Goal: Task Accomplishment & Management: Complete application form

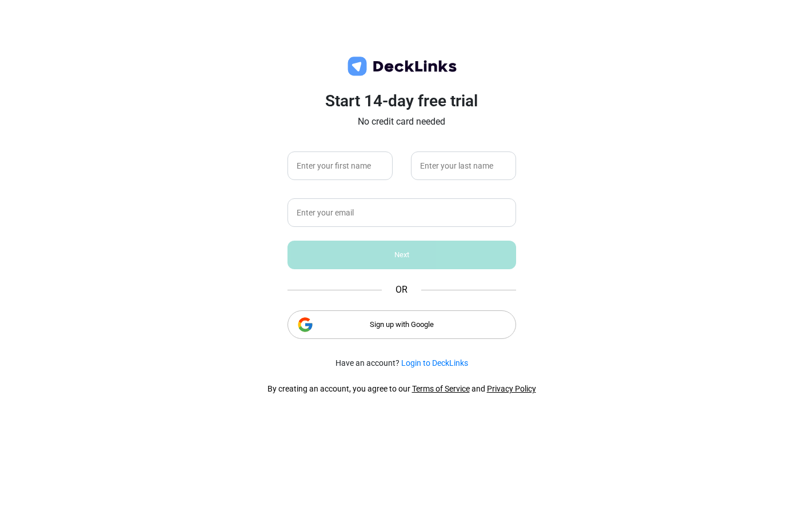
click at [370, 327] on div "Sign up with Google" at bounding box center [401, 324] width 228 height 29
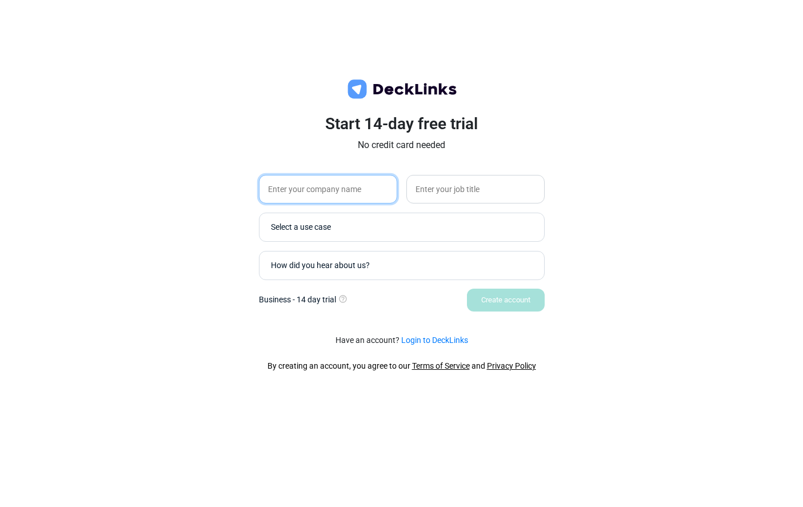
click at [346, 186] on input "text" at bounding box center [328, 189] width 138 height 29
type input "perfectpit"
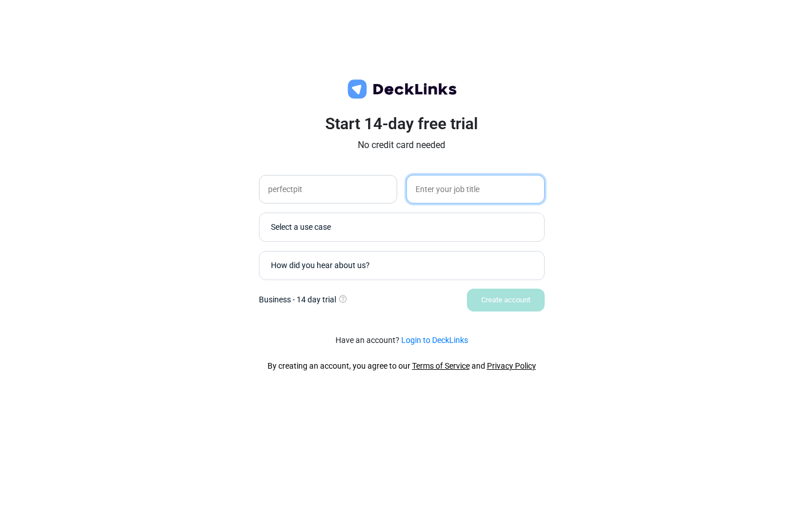
click at [440, 193] on input "text" at bounding box center [475, 189] width 138 height 29
type input "designer"
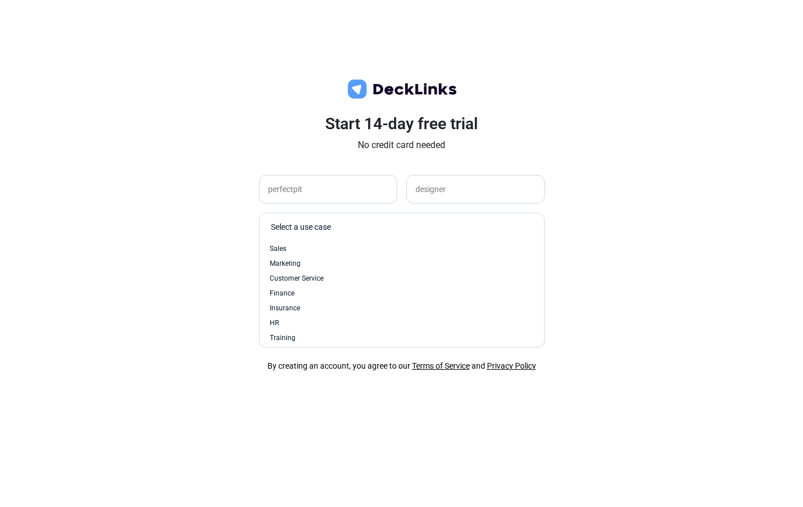
click at [435, 224] on div "Select a use case" at bounding box center [404, 227] width 267 height 12
click at [332, 249] on div "Finance" at bounding box center [402, 244] width 264 height 10
click at [414, 271] on div "How did you hear about us?" at bounding box center [404, 265] width 267 height 12
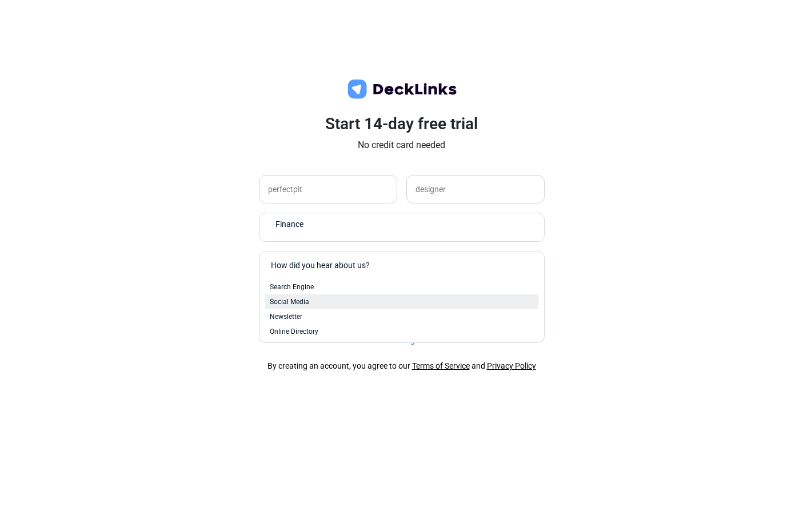
click at [344, 297] on div "Social Media" at bounding box center [402, 301] width 264 height 10
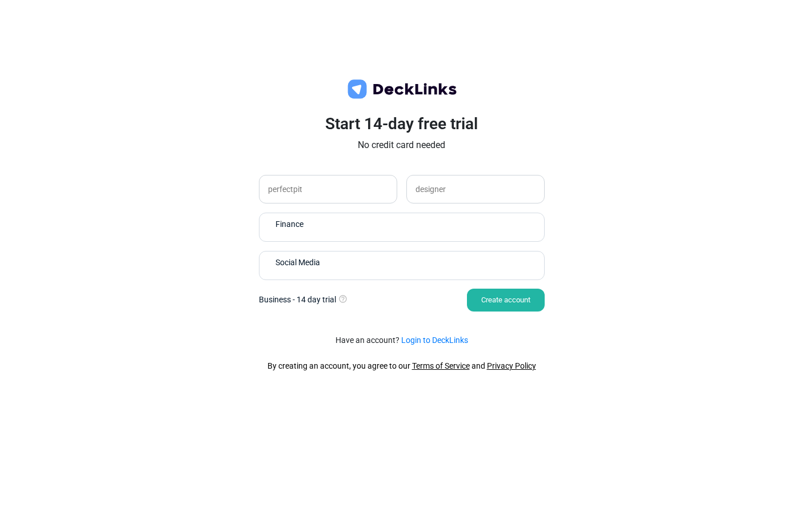
click at [498, 303] on div "Create account" at bounding box center [506, 299] width 78 height 23
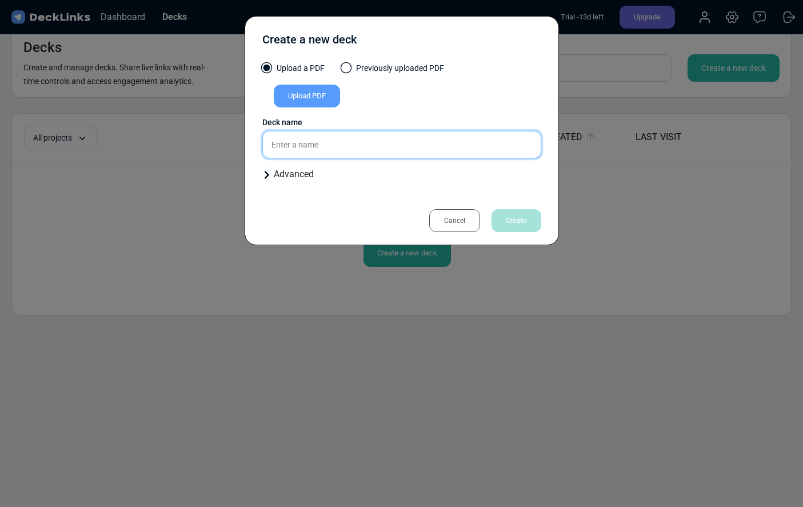
click at [315, 156] on input "text" at bounding box center [401, 144] width 279 height 27
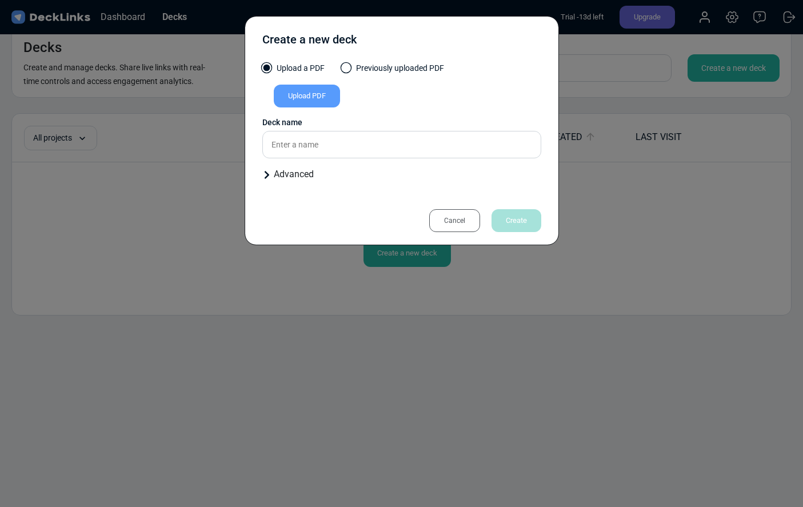
click at [307, 173] on div "Advanced" at bounding box center [401, 174] width 279 height 14
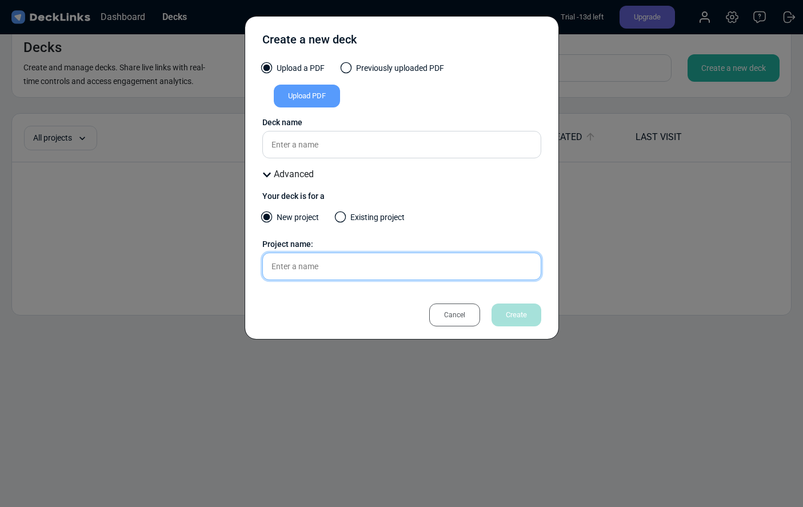
click at [350, 270] on input "text" at bounding box center [401, 265] width 279 height 27
type input "d"
click at [398, 223] on label "Existing project" at bounding box center [370, 220] width 69 height 18
click at [0, 0] on input "Existing project" at bounding box center [0, 0] width 0 height 0
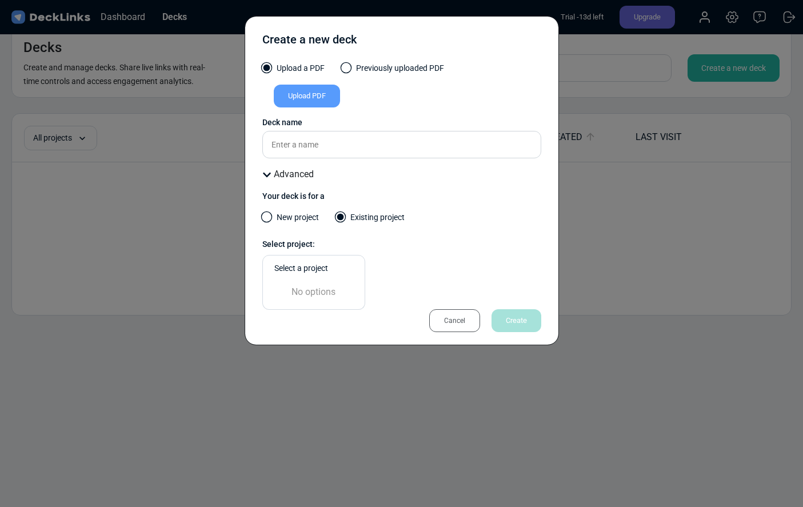
click at [301, 271] on div "Select a project" at bounding box center [316, 268] width 85 height 12
click at [300, 223] on label "New project" at bounding box center [290, 220] width 57 height 18
click at [0, 0] on input "New project" at bounding box center [0, 0] width 0 height 0
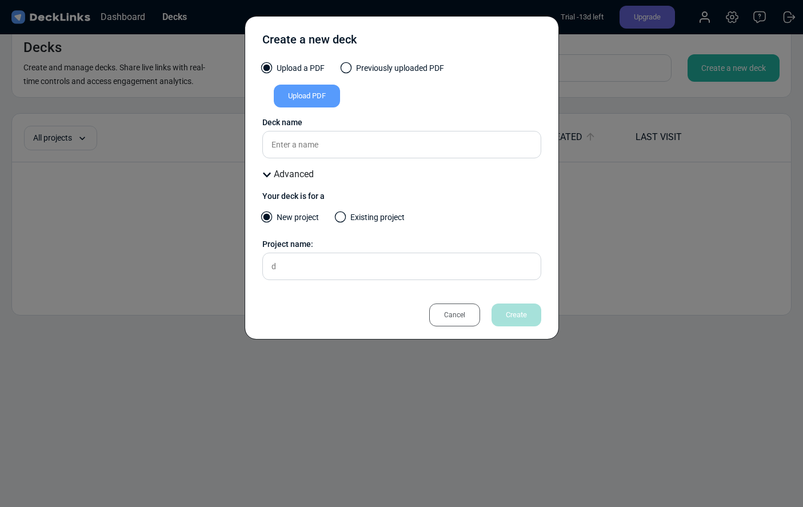
click at [455, 311] on div "Cancel" at bounding box center [454, 314] width 51 height 23
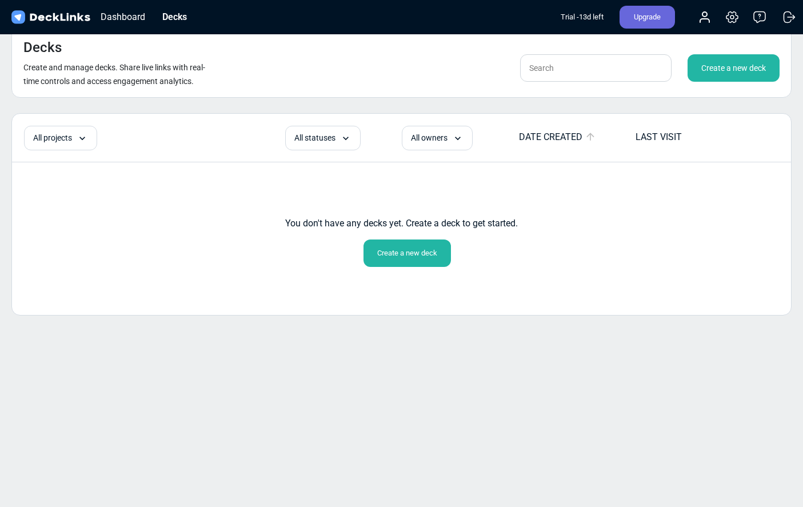
click at [732, 68] on div "Create a new deck" at bounding box center [733, 67] width 92 height 27
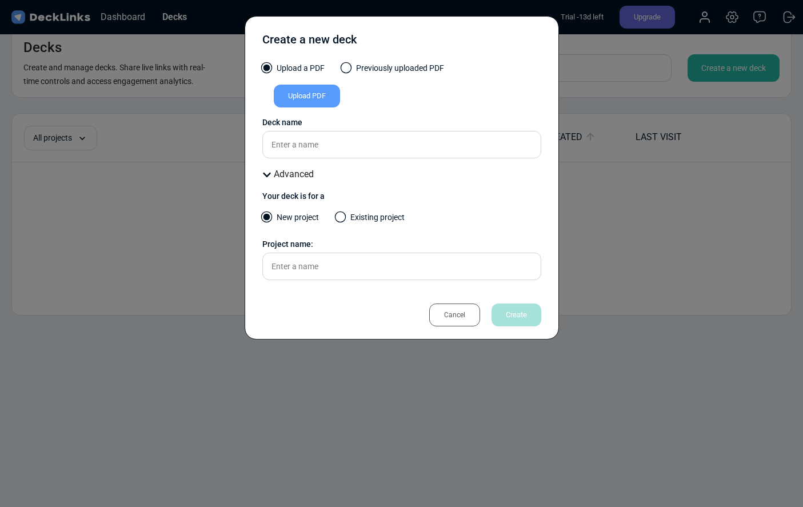
click at [384, 66] on label "Previously uploaded PDF" at bounding box center [393, 71] width 102 height 18
click at [0, 0] on input "Previously uploaded PDF" at bounding box center [0, 0] width 0 height 0
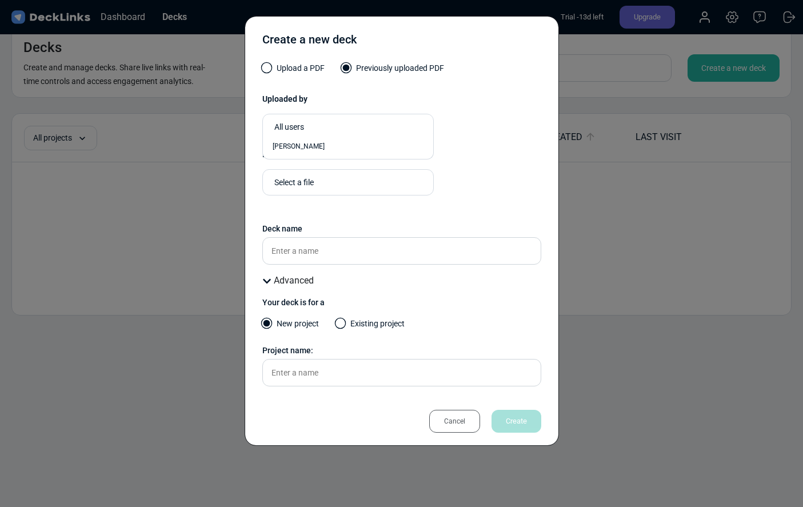
click at [340, 130] on div "All users" at bounding box center [350, 127] width 153 height 12
click at [336, 143] on div "[PERSON_NAME]" at bounding box center [347, 146] width 151 height 10
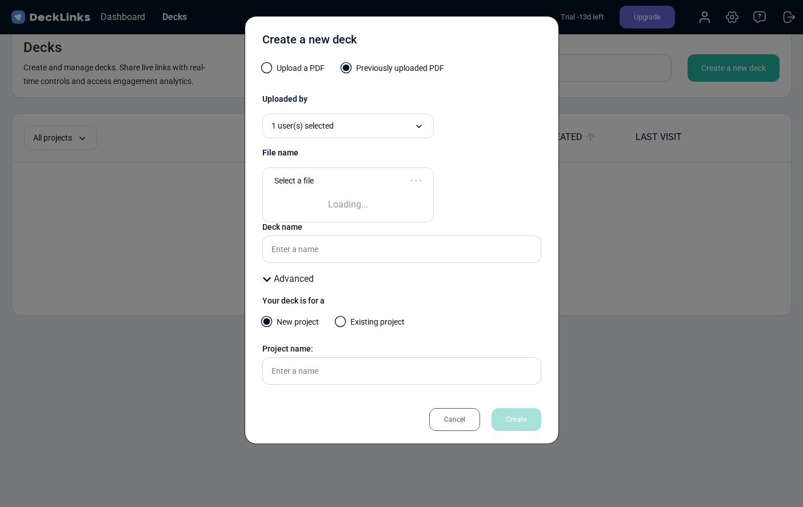
click at [342, 183] on div "Select a file" at bounding box center [345, 181] width 142 height 12
click at [394, 248] on input "text" at bounding box center [401, 248] width 279 height 27
type input "ssss"
click at [336, 186] on div "Select a file" at bounding box center [350, 181] width 153 height 12
click at [339, 203] on div "No options" at bounding box center [347, 204] width 159 height 23
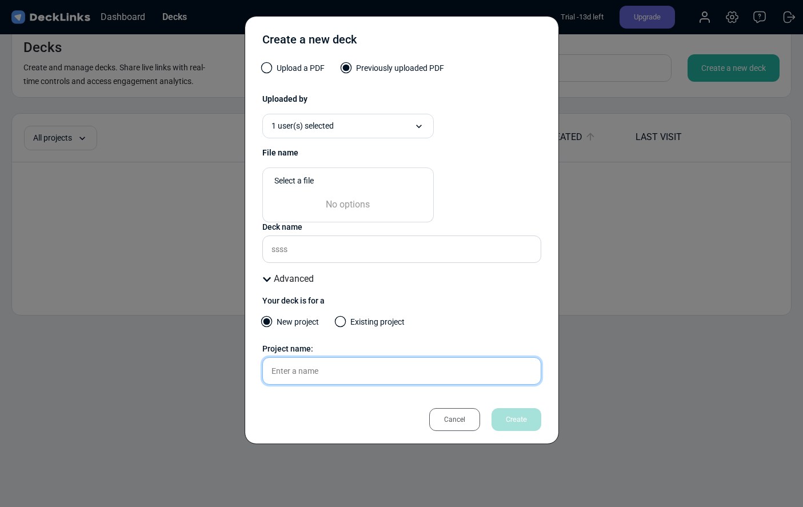
click at [416, 373] on input "text" at bounding box center [401, 370] width 279 height 27
type input "sseeee"
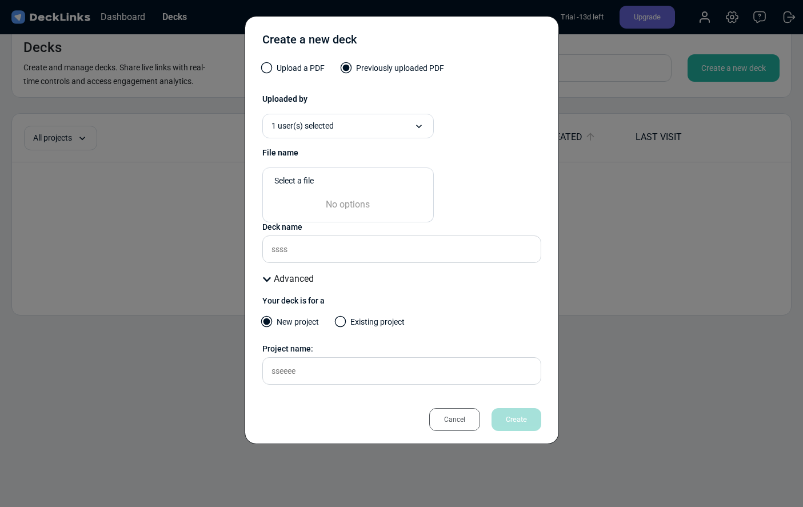
click at [374, 189] on div "Select a file" at bounding box center [344, 180] width 153 height 19
click at [364, 209] on div "No options" at bounding box center [347, 204] width 159 height 23
click at [393, 249] on input "ssss" at bounding box center [401, 248] width 279 height 27
click at [352, 324] on label "Existing project" at bounding box center [370, 325] width 69 height 18
click at [0, 0] on input "Existing project" at bounding box center [0, 0] width 0 height 0
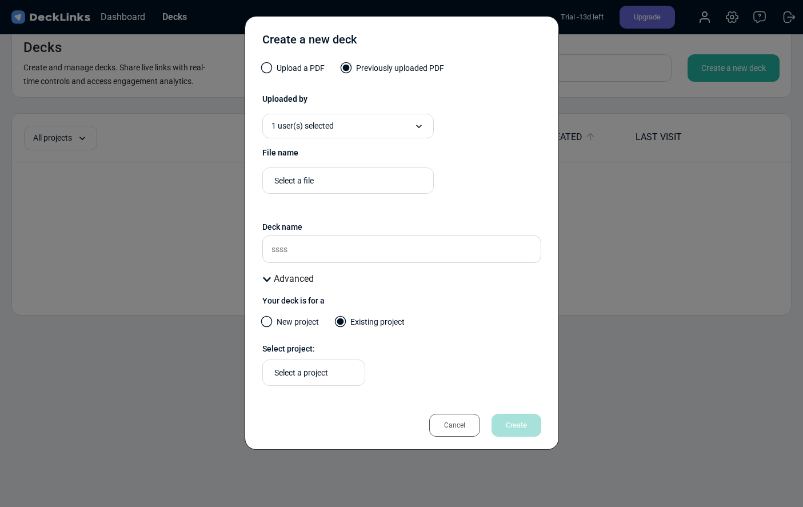
click at [287, 327] on label "New project" at bounding box center [290, 325] width 57 height 18
click at [0, 0] on input "New project" at bounding box center [0, 0] width 0 height 0
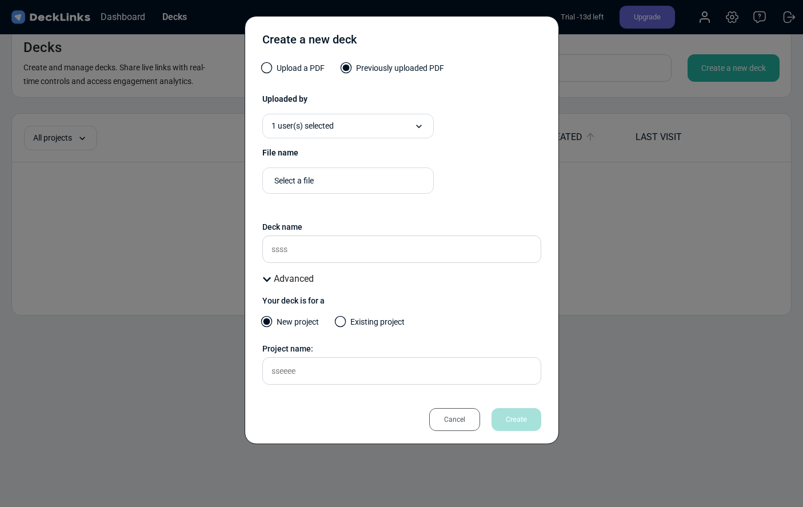
click at [502, 413] on div "Cancel Create" at bounding box center [479, 419] width 123 height 23
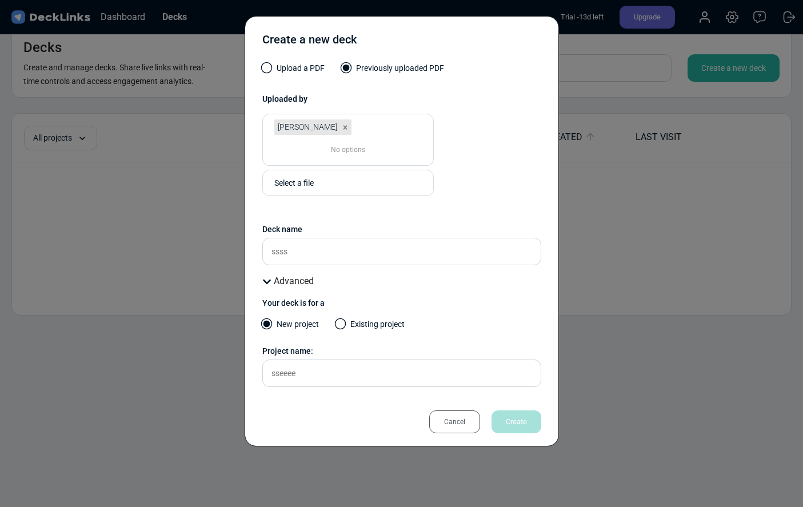
click at [343, 151] on div "No options" at bounding box center [347, 149] width 159 height 19
click at [343, 129] on icon at bounding box center [345, 127] width 4 height 4
click at [322, 129] on div "All users" at bounding box center [350, 127] width 153 height 12
click at [322, 147] on div "[PERSON_NAME]" at bounding box center [347, 146] width 151 height 10
click at [330, 88] on div "Uploaded by option [PERSON_NAME], selected. 0 results available. Select is focu…" at bounding box center [401, 113] width 279 height 56
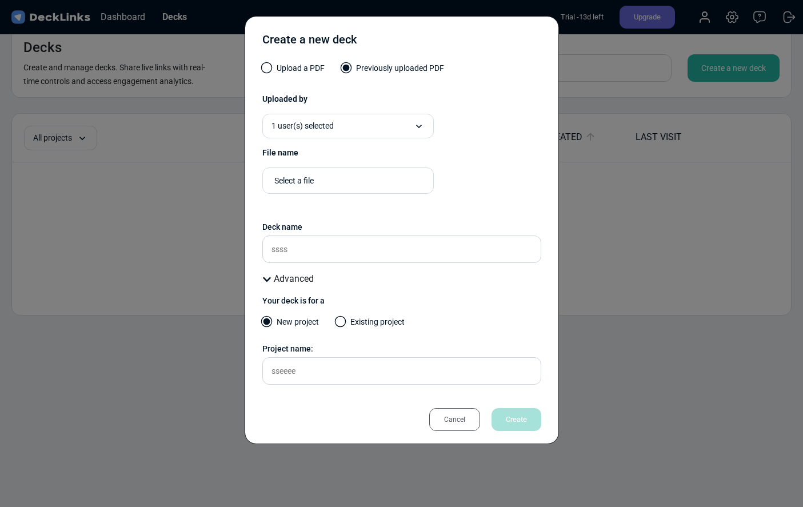
click at [293, 58] on div "Create a new deck Upload a PDF Previously uploaded PDF Uploaded by 1 user(s) se…" at bounding box center [401, 230] width 314 height 428
click at [293, 67] on label "Upload a PDF" at bounding box center [293, 71] width 62 height 18
click at [0, 0] on input "Upload a PDF" at bounding box center [0, 0] width 0 height 0
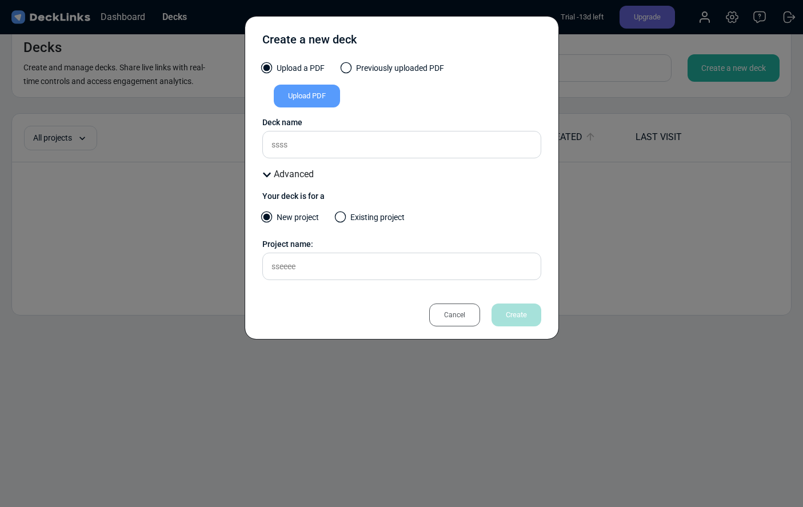
click at [459, 318] on div "Cancel" at bounding box center [454, 314] width 51 height 23
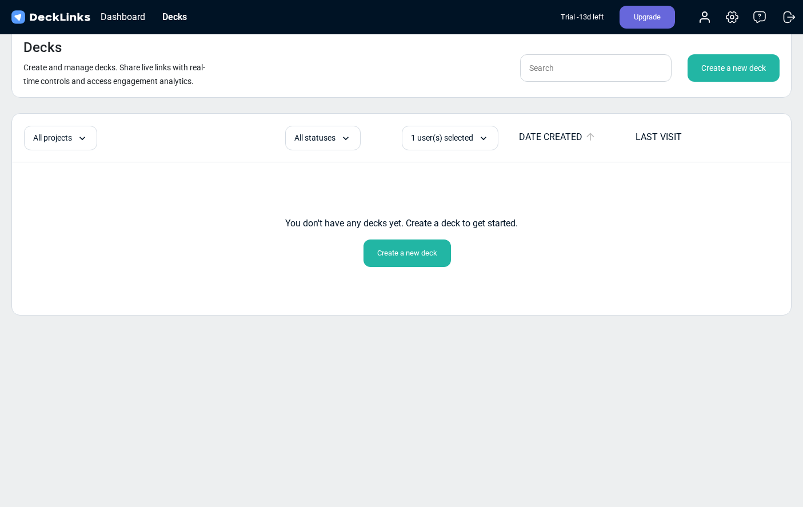
click at [420, 252] on div "Create a new deck" at bounding box center [406, 252] width 87 height 27
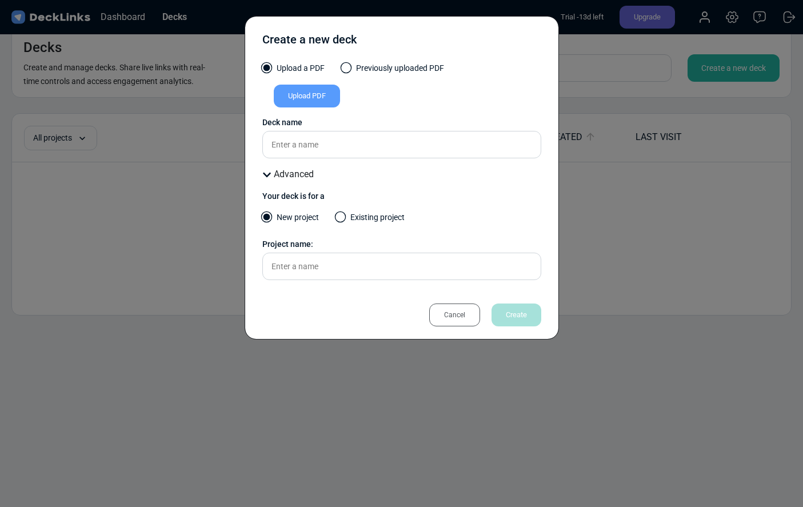
click at [460, 313] on div "Cancel" at bounding box center [454, 314] width 51 height 23
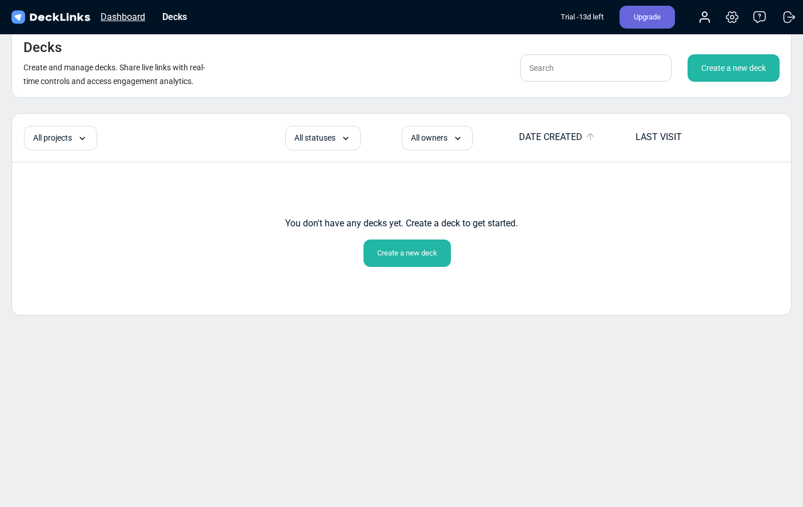
click at [110, 18] on div "Dashboard" at bounding box center [123, 17] width 56 height 14
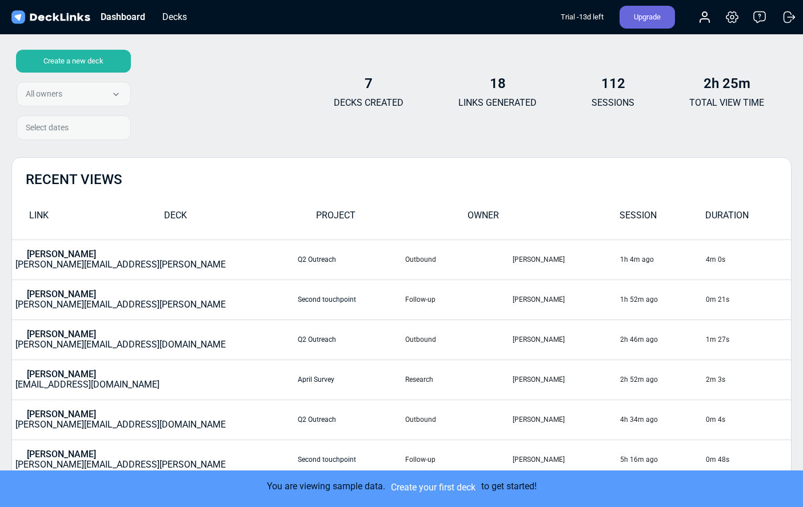
click at [89, 87] on div "Create a new deck All owners All owners [PERSON_NAME] Select dates" at bounding box center [70, 97] width 119 height 95
click at [75, 122] on div "Select dates" at bounding box center [74, 129] width 114 height 29
click at [78, 261] on td "[PERSON_NAME] [PERSON_NAME][EMAIL_ADDRESS][PERSON_NAME][DOMAIN_NAME]" at bounding box center [154, 259] width 285 height 40
click at [125, 17] on div "Dashboard" at bounding box center [123, 17] width 56 height 14
click at [748, 18] on div "Trial - 13 d left Upgrade Account Settings & billing Help Logout" at bounding box center [679, 17] width 238 height 25
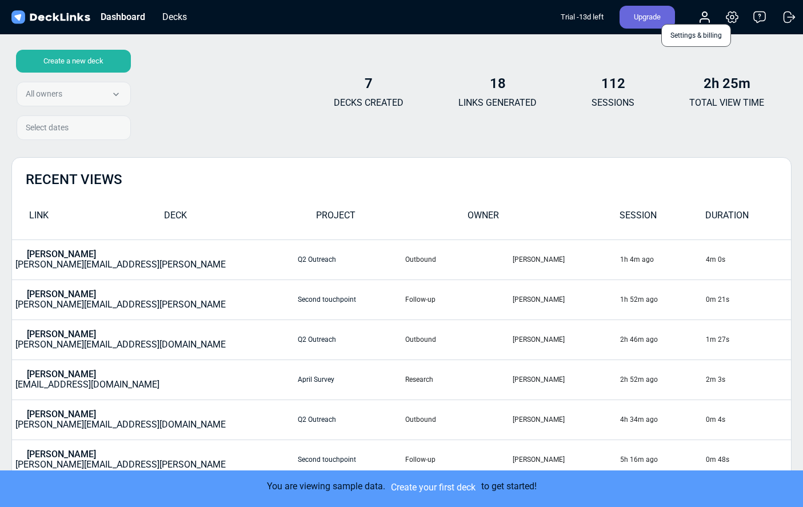
click at [731, 18] on icon at bounding box center [732, 17] width 14 height 14
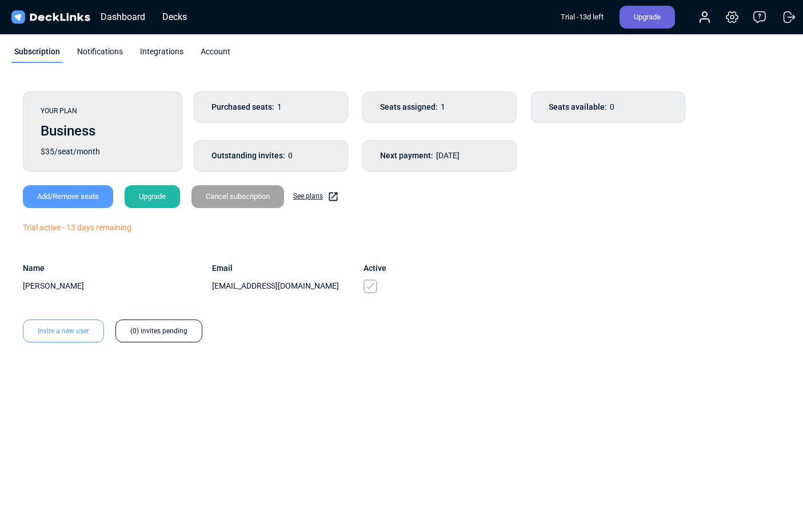
click at [61, 15] on img at bounding box center [50, 17] width 83 height 17
click at [39, 18] on img at bounding box center [50, 17] width 83 height 17
click at [16, 17] on img at bounding box center [50, 17] width 83 height 17
click at [128, 17] on div "Dashboard" at bounding box center [123, 17] width 56 height 14
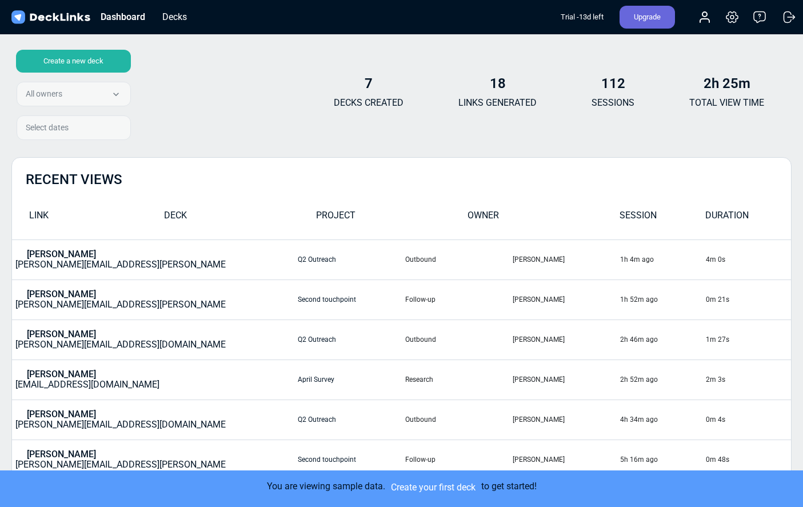
click at [88, 65] on div "Create a new deck" at bounding box center [73, 61] width 115 height 23
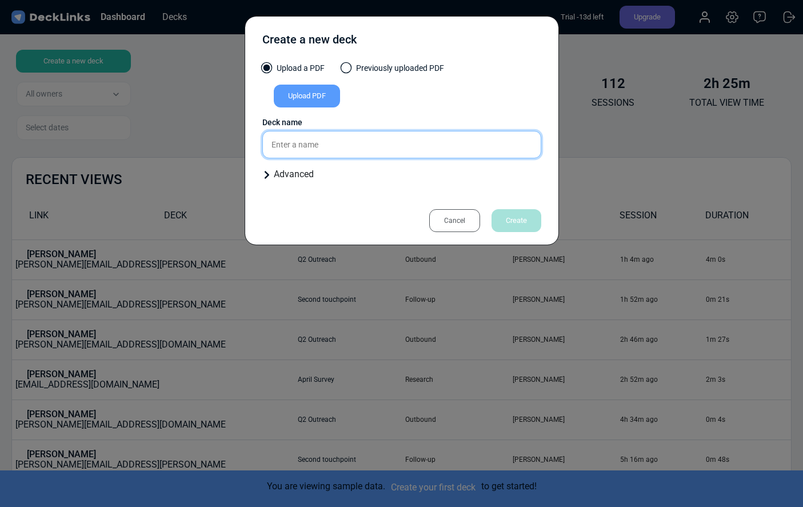
click at [340, 146] on input "text" at bounding box center [401, 144] width 279 height 27
type input "222222"
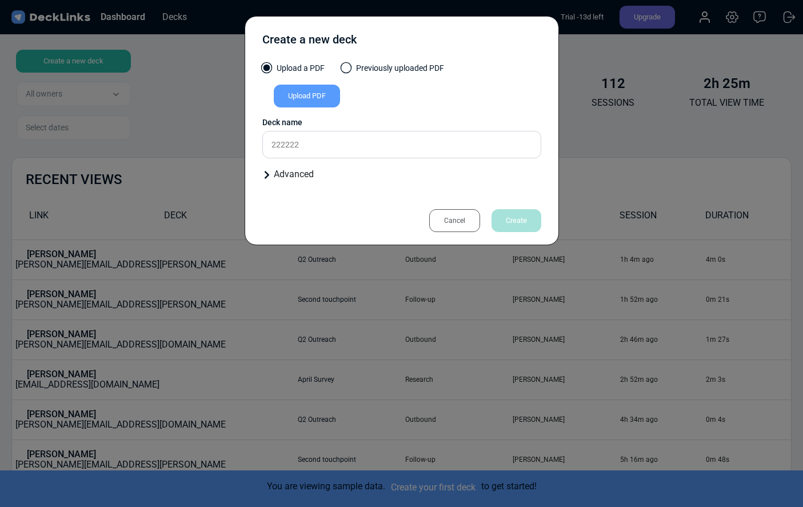
click at [400, 69] on label "Previously uploaded PDF" at bounding box center [393, 71] width 102 height 18
click at [0, 0] on input "Previously uploaded PDF" at bounding box center [0, 0] width 0 height 0
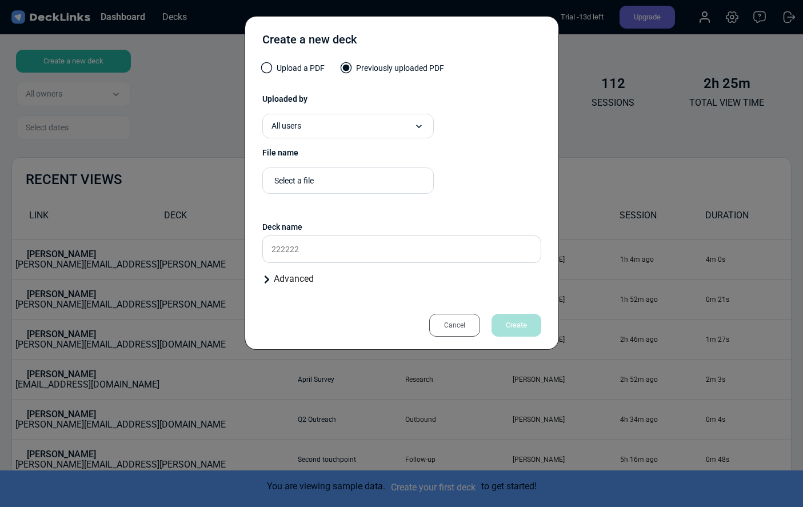
click at [305, 67] on label "Upload a PDF" at bounding box center [293, 71] width 62 height 18
click at [0, 0] on input "Upload a PDF" at bounding box center [0, 0] width 0 height 0
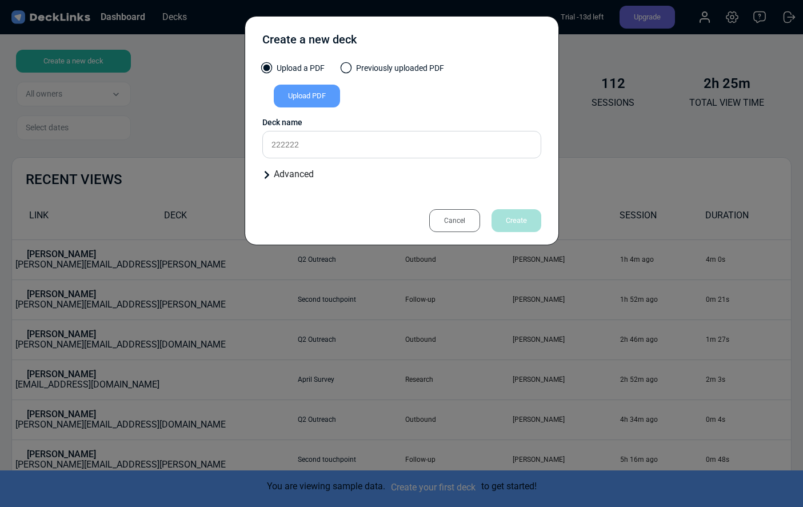
click at [303, 102] on div "Upload PDF" at bounding box center [307, 96] width 66 height 23
click at [0, 0] on input "Upload PDF" at bounding box center [0, 0] width 0 height 0
